Goal: Check status

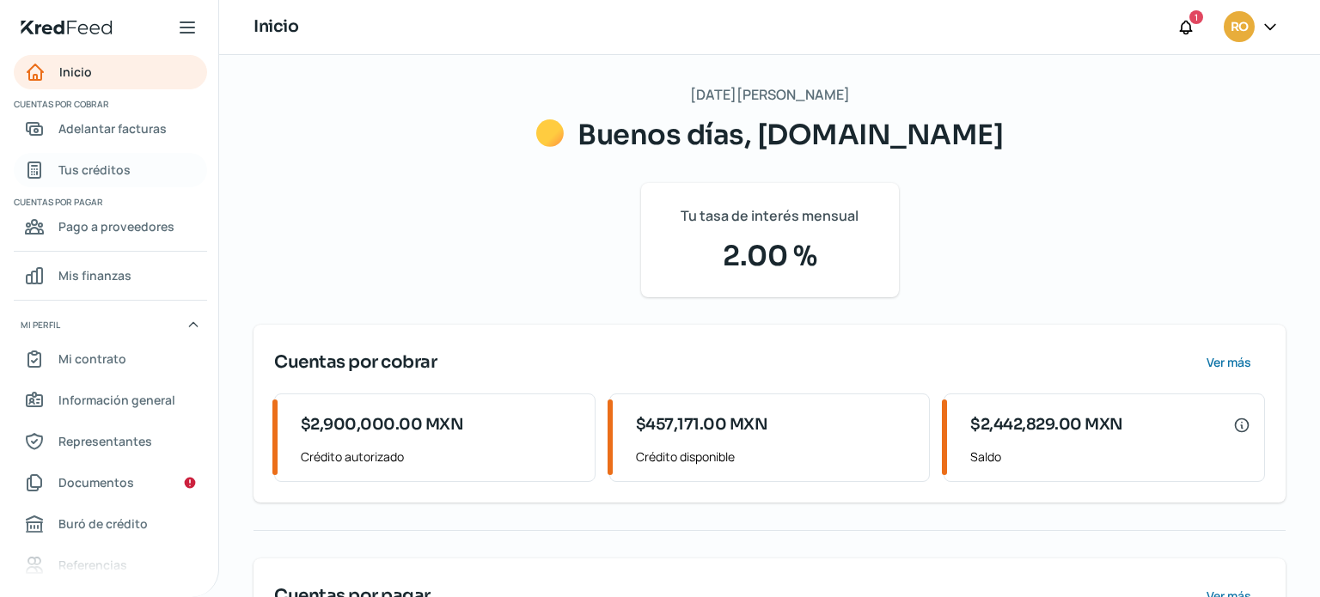
click at [83, 164] on span "Tus créditos" at bounding box center [94, 169] width 72 height 21
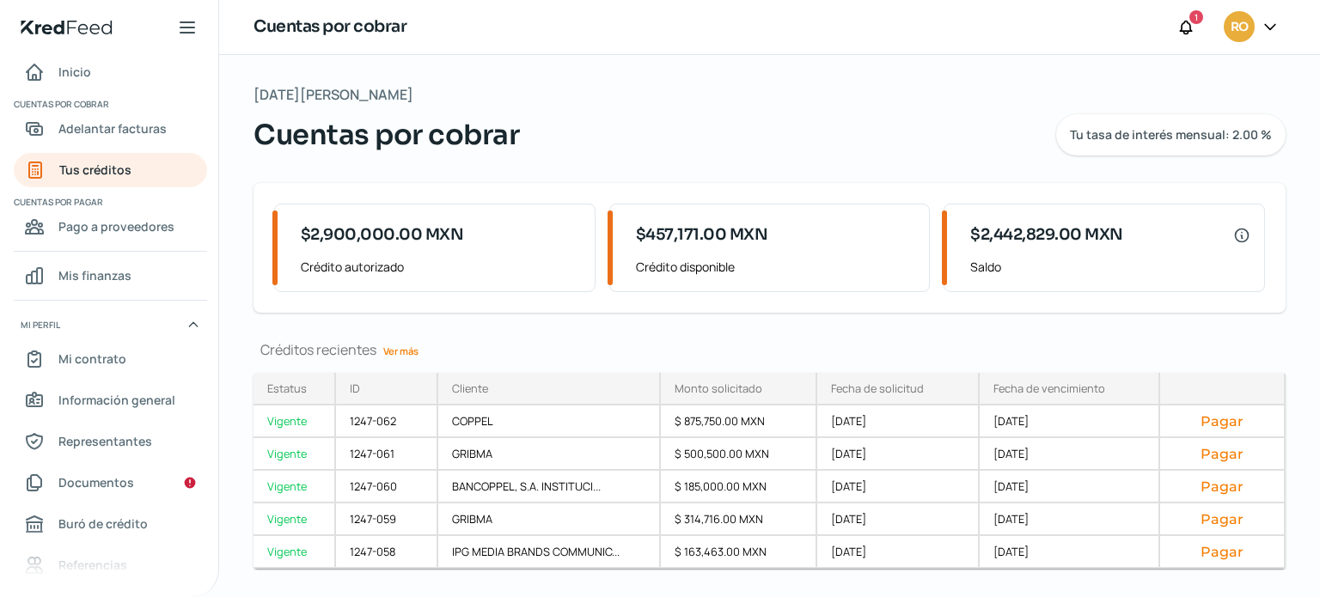
click at [414, 353] on link "Ver más" at bounding box center [400, 351] width 49 height 27
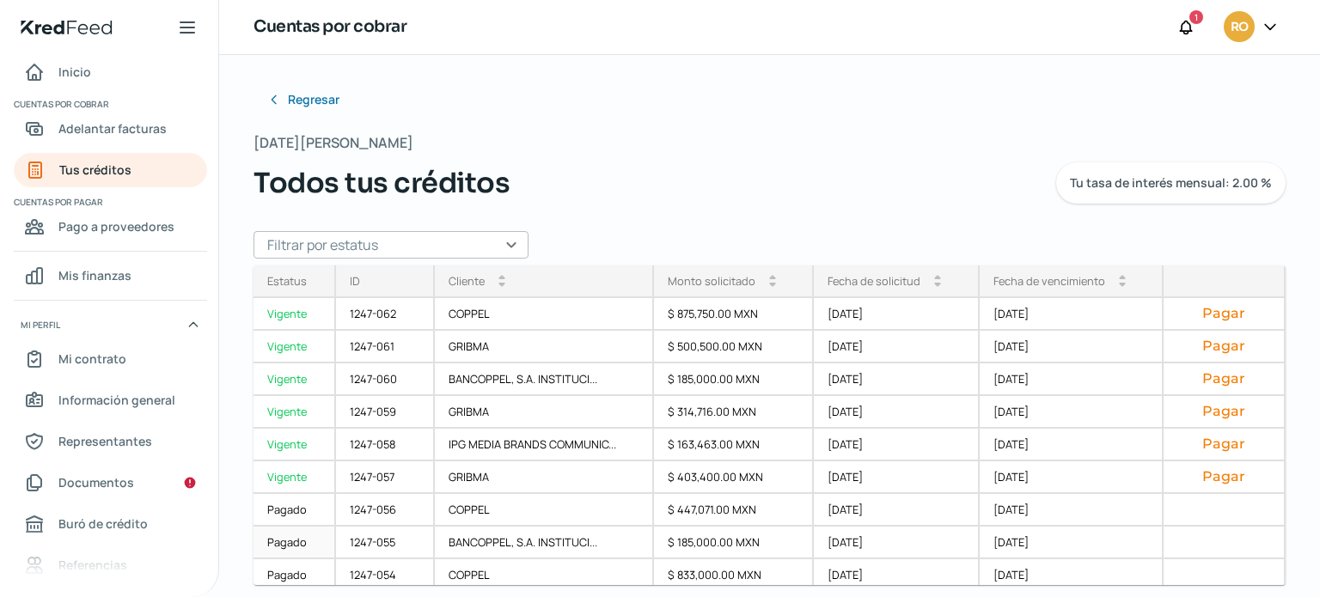
drag, startPoint x: 259, startPoint y: 211, endPoint x: 265, endPoint y: 267, distance: 56.2
click at [280, 288] on div "Regresar [DATE][PERSON_NAME] Todos tus créditos Tu tasa de interés mensual: 2.0…" at bounding box center [770, 274] width 1032 height 382
drag, startPoint x: 345, startPoint y: 321, endPoint x: 976, endPoint y: 455, distance: 644.9
click at [932, 486] on div "Estatus Vigente Vigente Vigente Vigente Vigente Vigente Pagado Pagado Pagado Pa…" at bounding box center [770, 426] width 1032 height 320
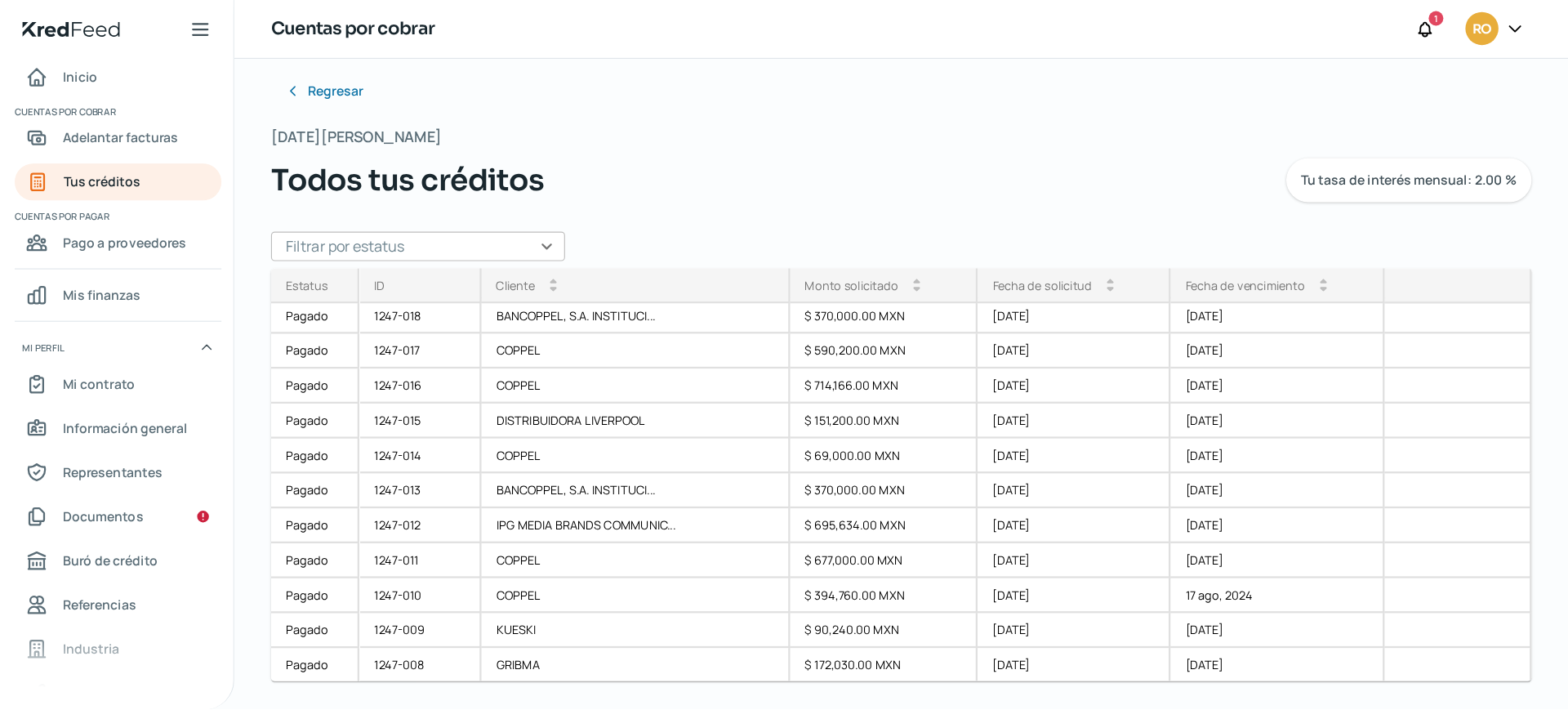
scroll to position [1370, 0]
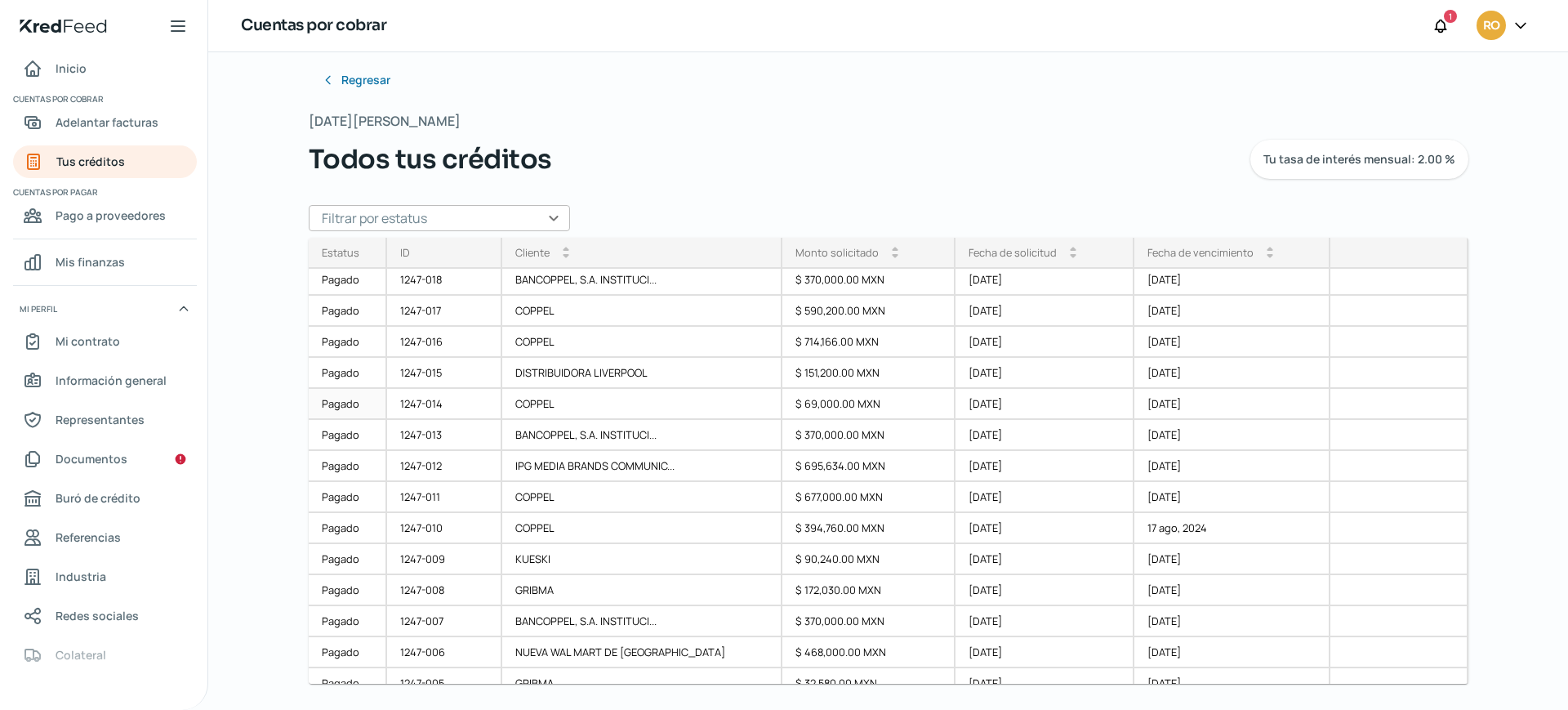
drag, startPoint x: 1235, startPoint y: 6, endPoint x: 313, endPoint y: 393, distance: 999.9
click at [300, 393] on div "Regresar [DATE][PERSON_NAME] Todos tus créditos Tu tasa de interés mensual: 2.0…" at bounding box center [889, 367] width 1225 height 658
click at [1253, 566] on div at bounding box center [1399, 559] width 137 height 31
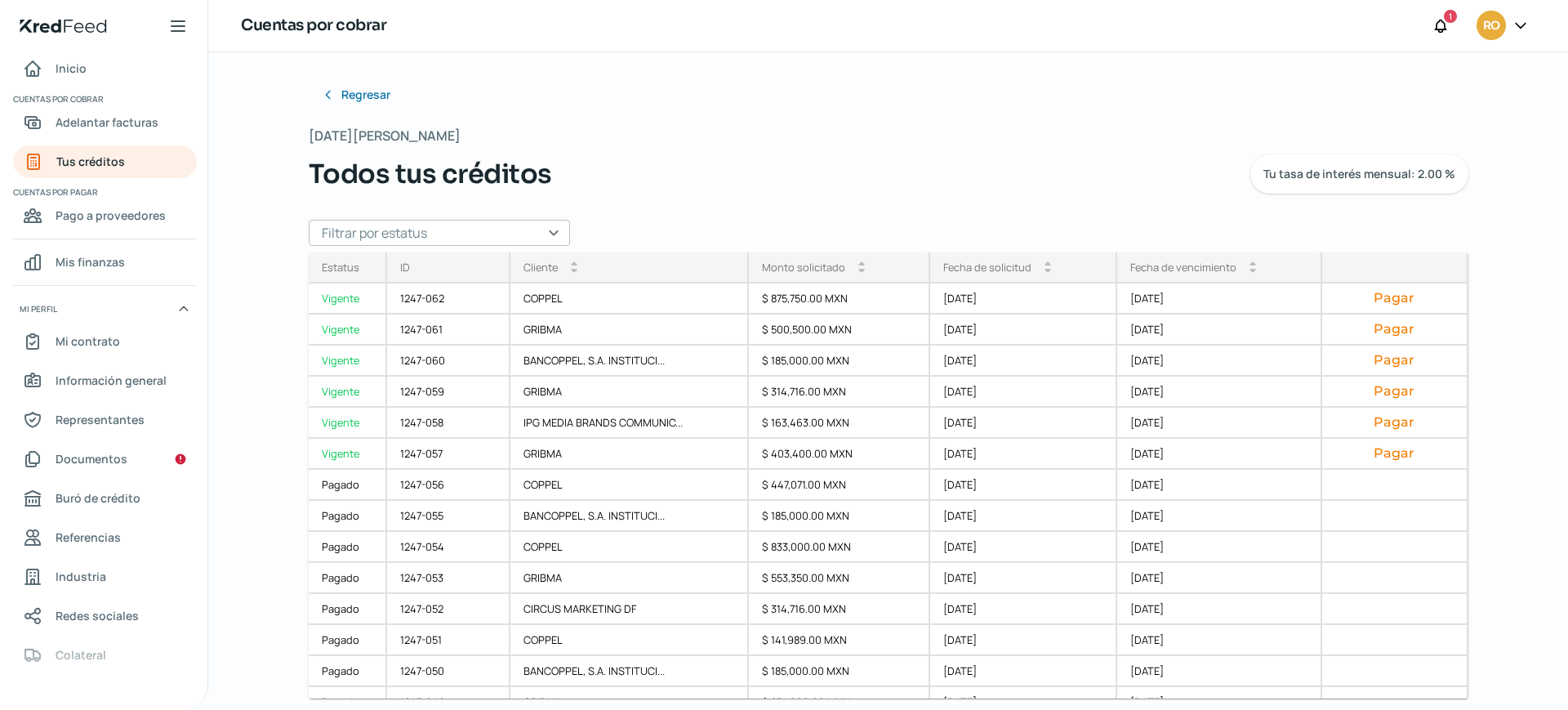
drag, startPoint x: 1464, startPoint y: 326, endPoint x: 1465, endPoint y: 351, distance: 25.0
click at [1253, 351] on div "Regresar [DATE][PERSON_NAME] Todos tus créditos Tu tasa de interés mensual: 2.0…" at bounding box center [889, 381] width 1225 height 658
drag, startPoint x: 1464, startPoint y: 349, endPoint x: 1460, endPoint y: 398, distance: 49.2
click at [1253, 398] on div "Estatus Vigente Vigente Vigente Vigente Vigente Vigente Pagado Pagado Pagado Pa…" at bounding box center [889, 475] width 1159 height 446
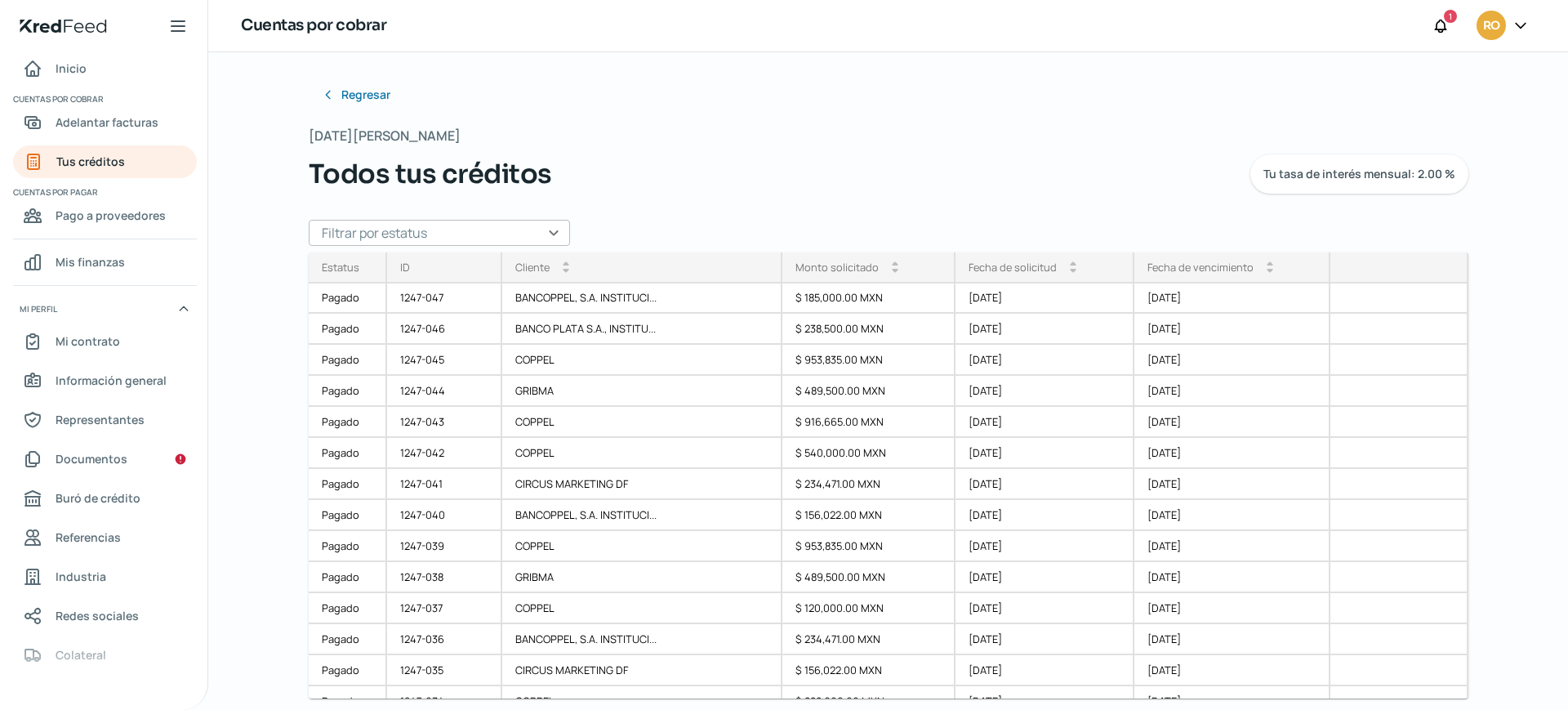
scroll to position [462, 0]
click at [1253, 440] on div "Regresar [DATE][PERSON_NAME] Todos tus créditos Tu tasa de interés mensual: 2.0…" at bounding box center [889, 381] width 1225 height 658
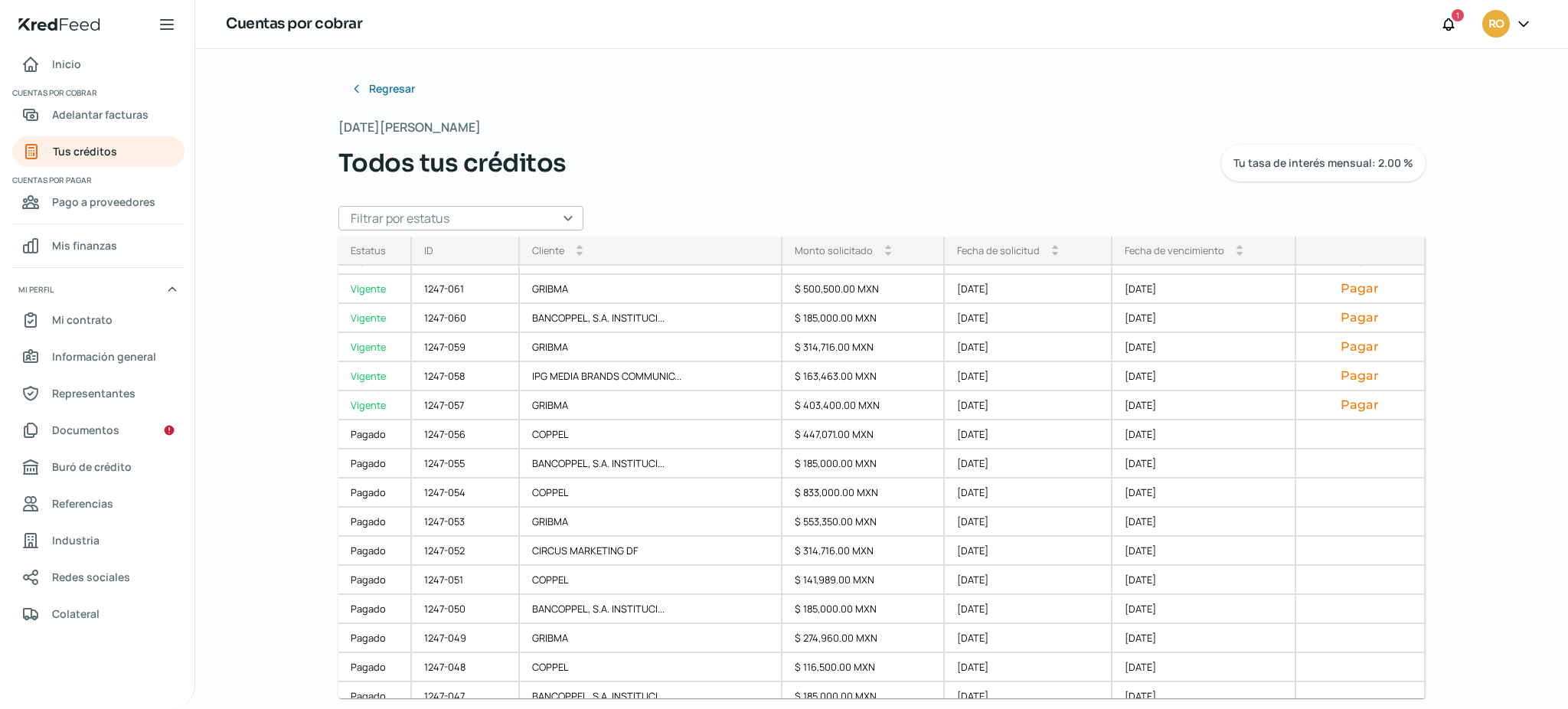
scroll to position [19, 0]
drag, startPoint x: 1356, startPoint y: 1, endPoint x: 275, endPoint y: 535, distance: 1205.7
click at [272, 531] on div "Regresar [DATE][PERSON_NAME] Todos tus créditos Tu tasa de interés mensual: 2.0…" at bounding box center [881, 379] width 1373 height 660
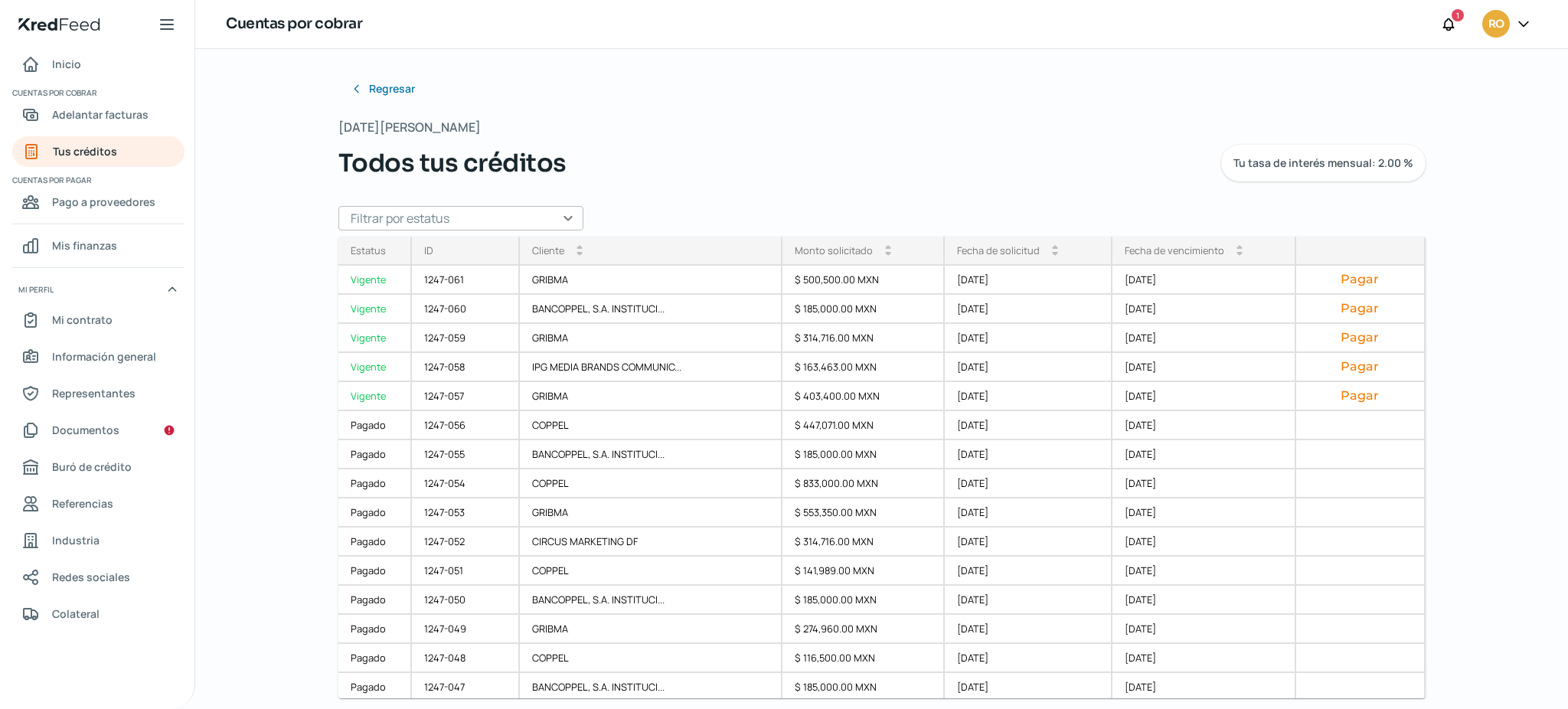
scroll to position [0, 0]
